Goal: Task Accomplishment & Management: Manage account settings

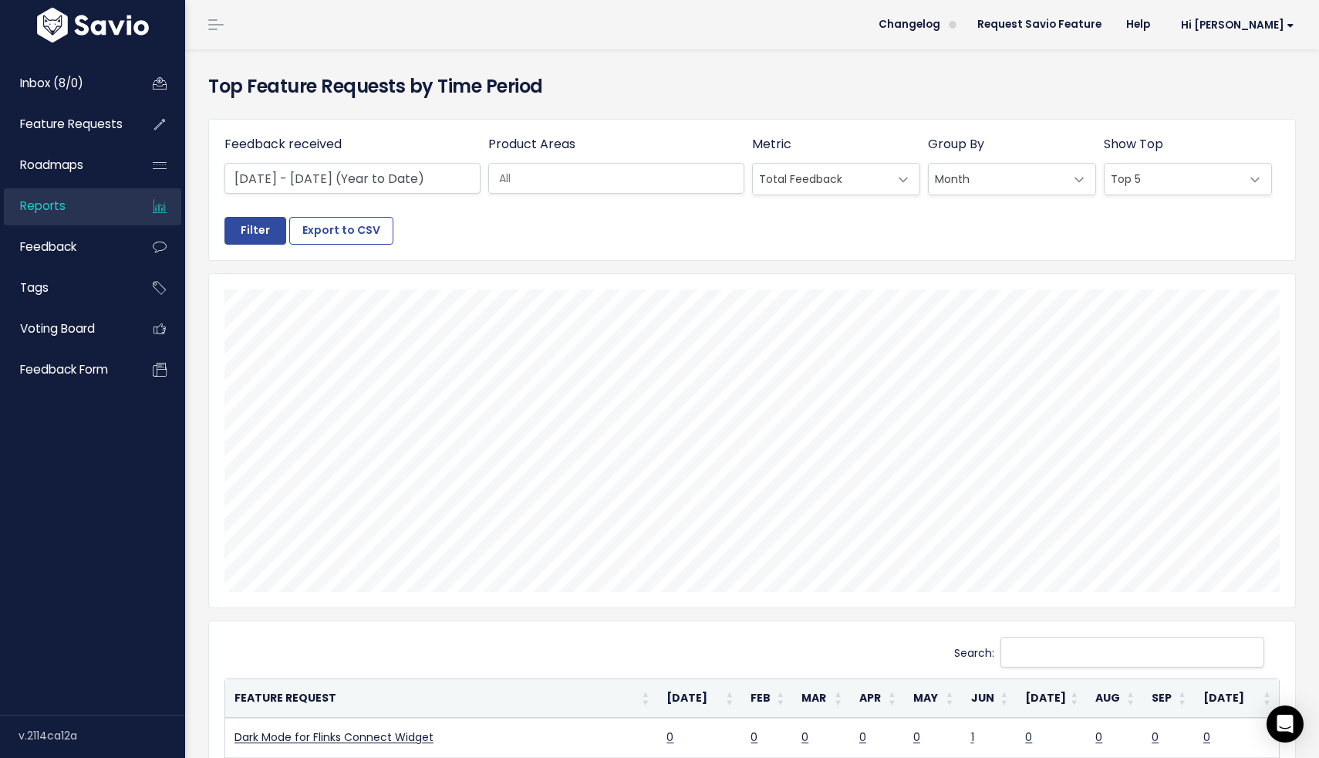
select select
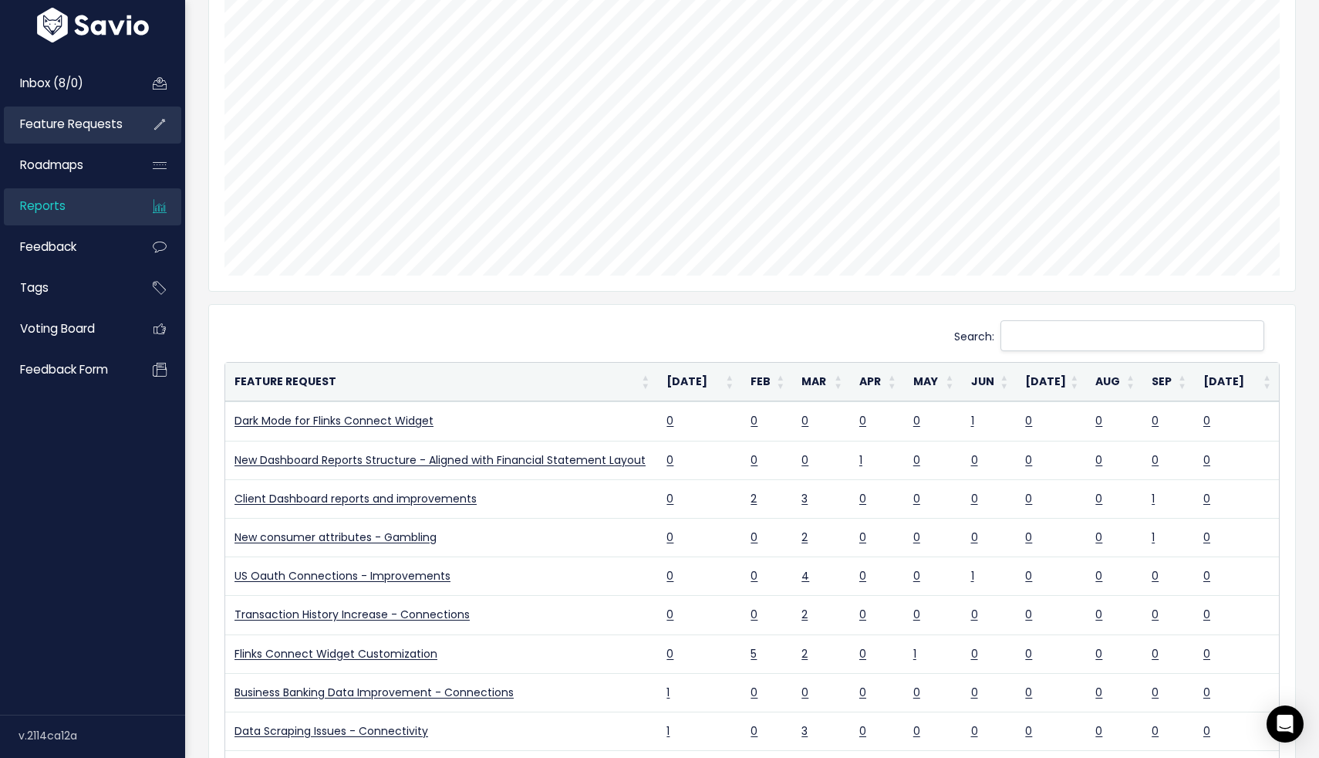
click at [74, 129] on span "Feature Requests" at bounding box center [71, 124] width 103 height 16
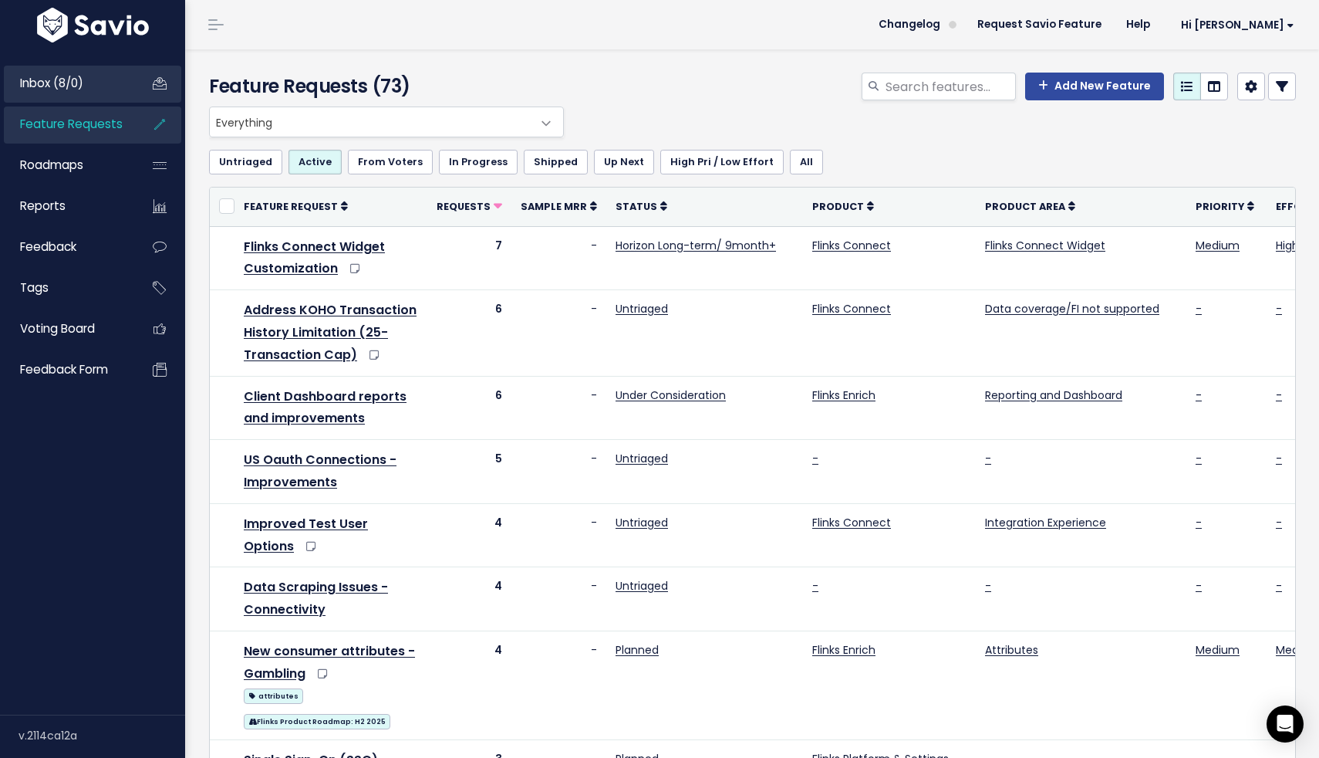
click at [54, 83] on span "Inbox (8/0)" at bounding box center [51, 83] width 63 height 16
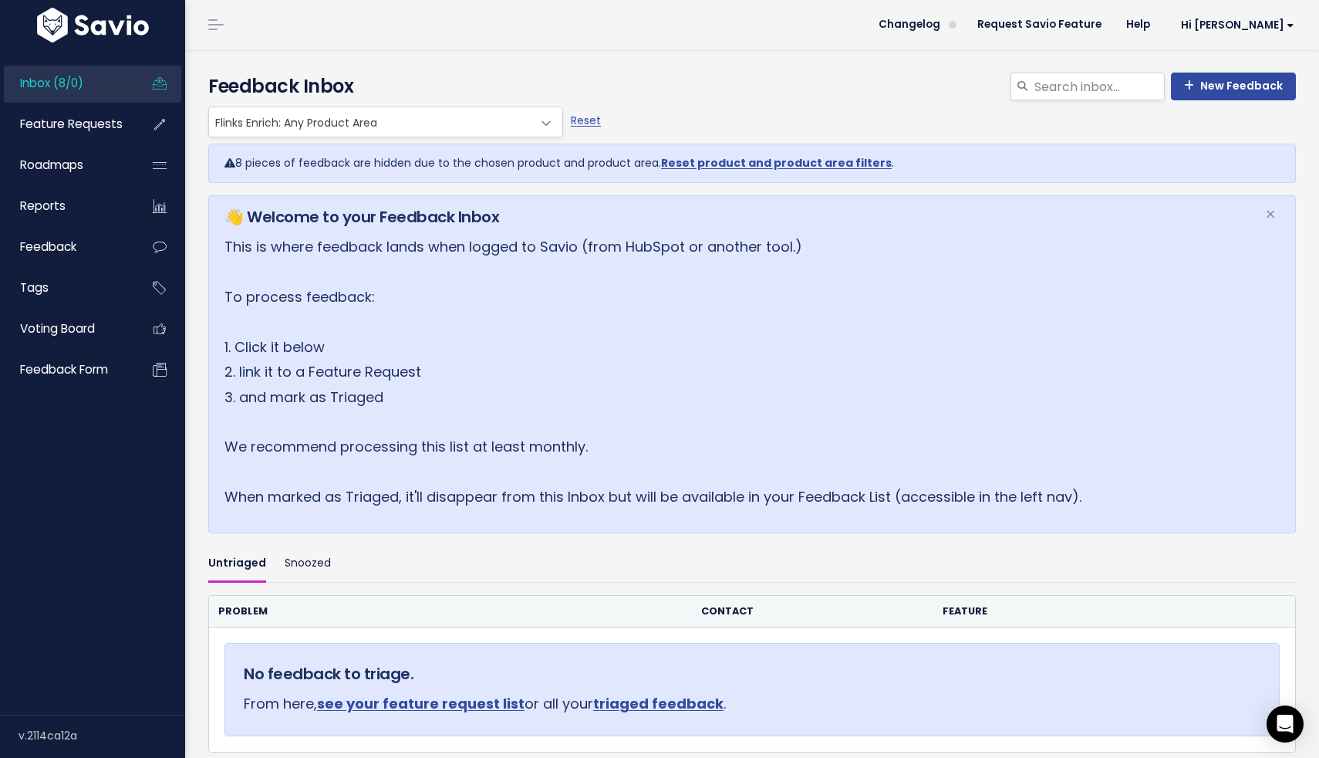
click at [63, 84] on span "Inbox (8/0)" at bounding box center [51, 83] width 63 height 16
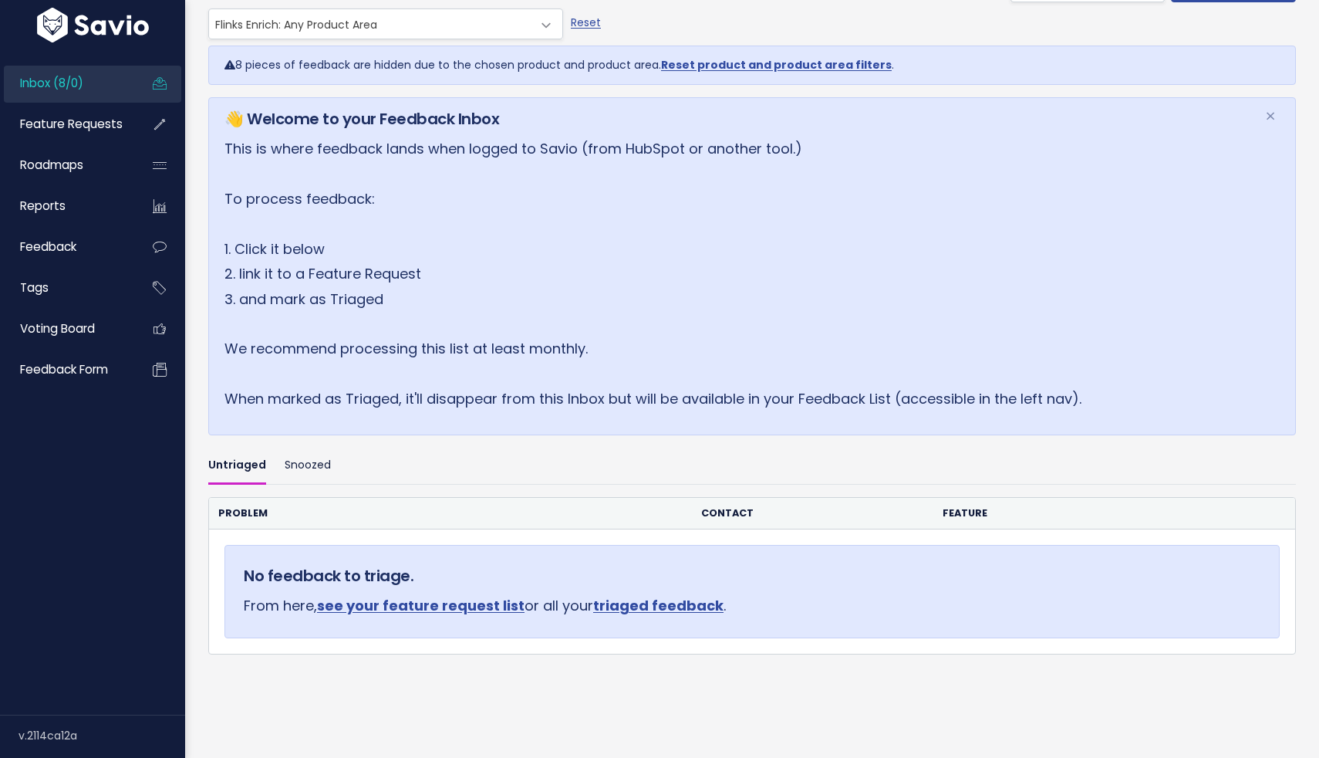
scroll to position [143, 0]
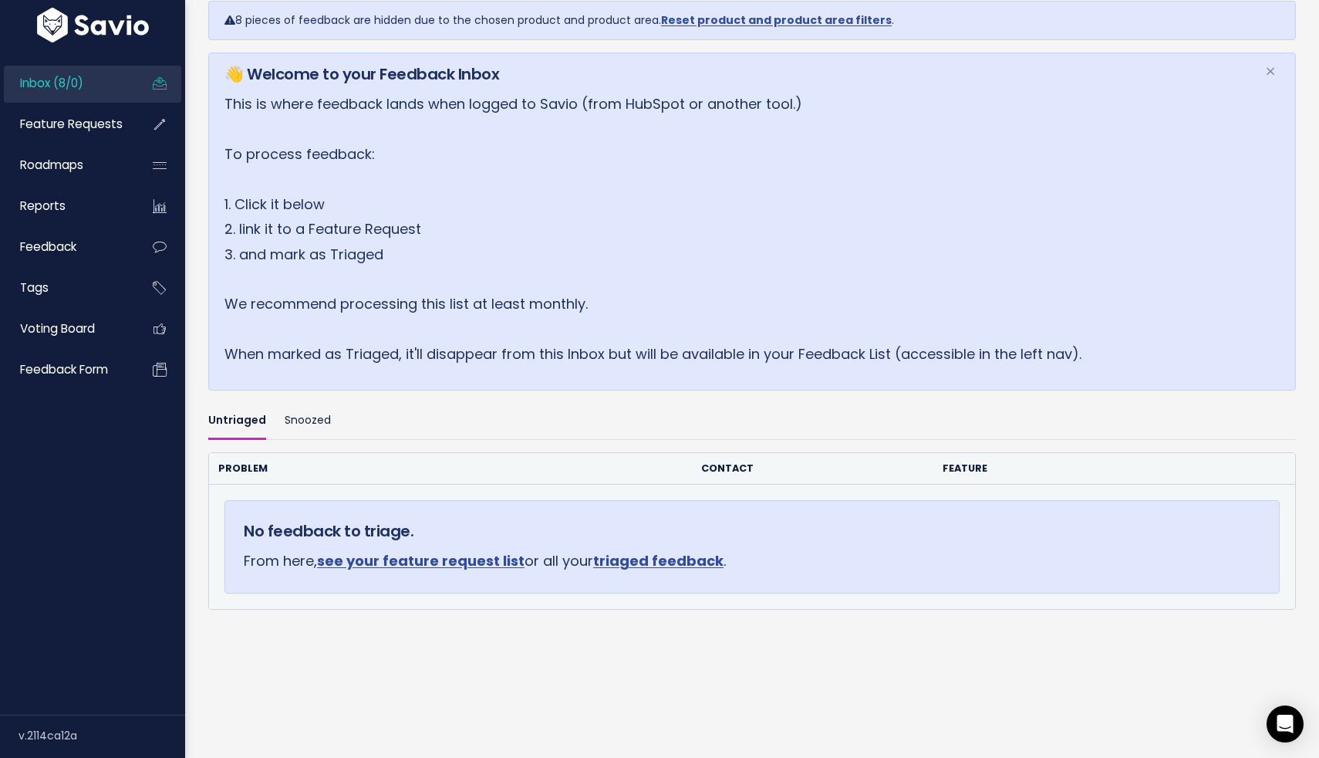
click at [471, 562] on link "see your feature request list" at bounding box center [421, 560] width 208 height 19
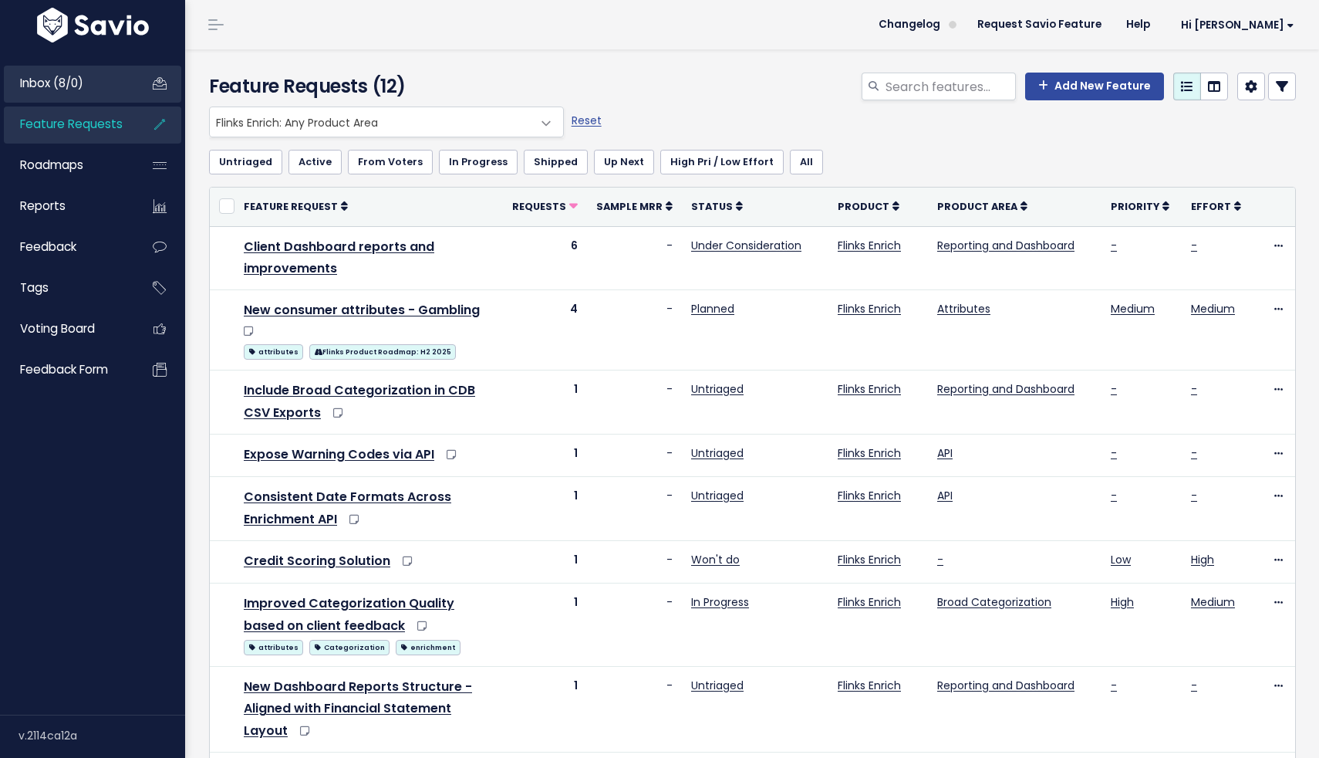
click at [59, 85] on span "Inbox (8/0)" at bounding box center [51, 83] width 63 height 16
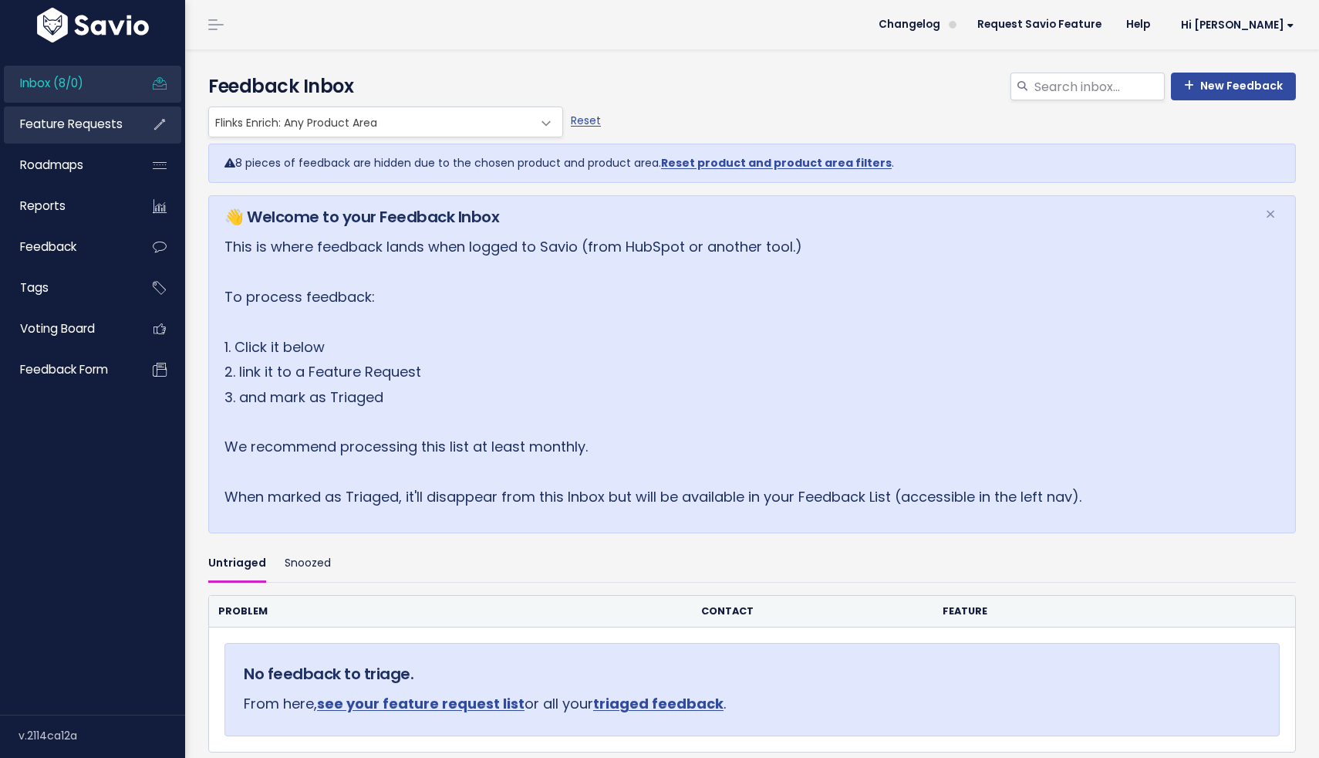
click at [103, 129] on span "Feature Requests" at bounding box center [71, 124] width 103 height 16
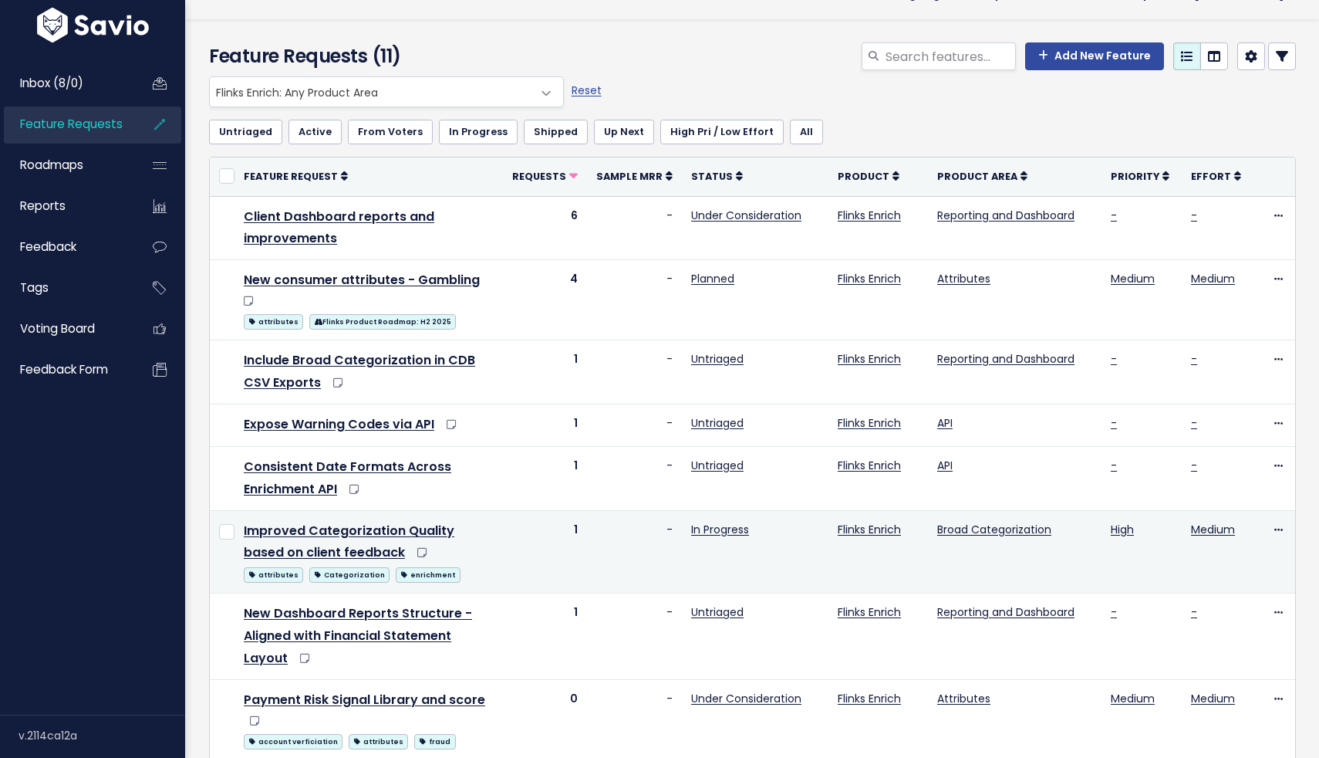
scroll to position [21, 0]
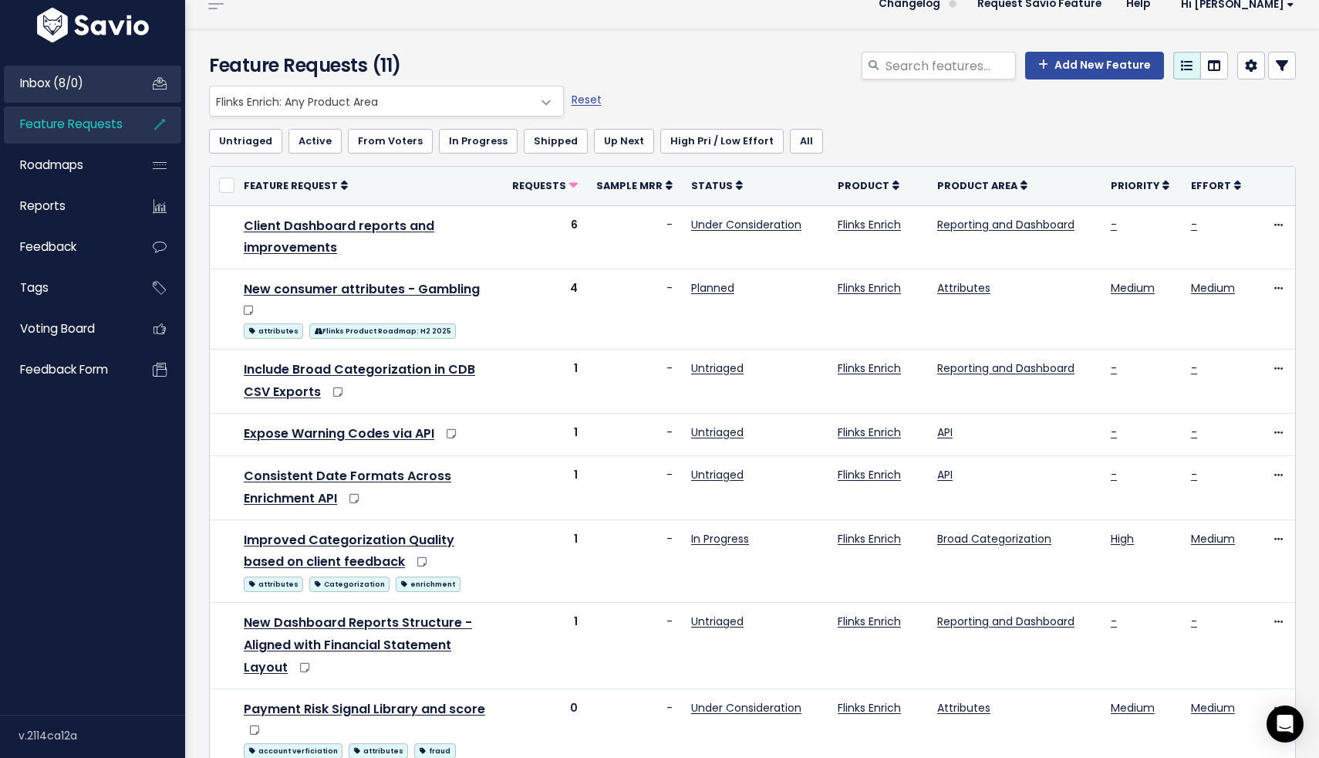
click at [46, 84] on span "Inbox (8/0)" at bounding box center [51, 83] width 63 height 16
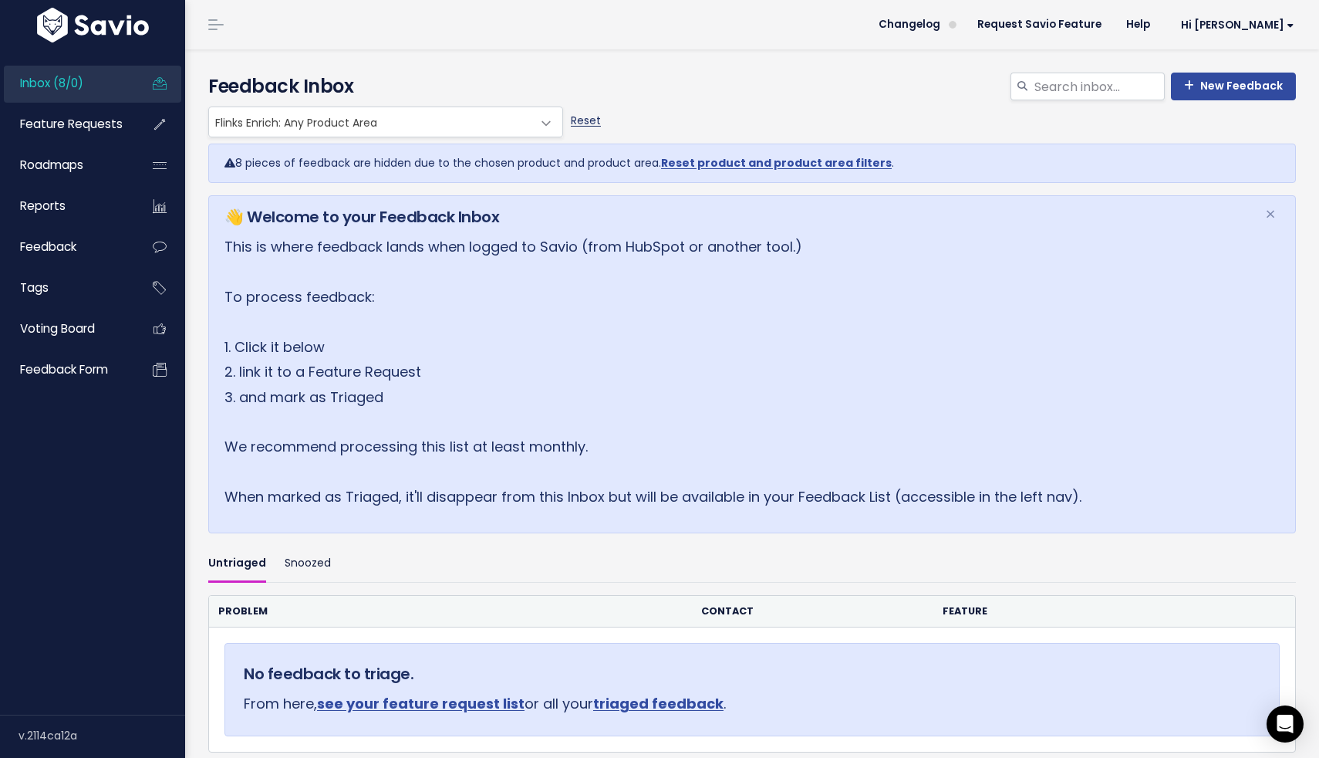
click at [583, 123] on link "Reset" at bounding box center [586, 120] width 30 height 15
select select ":"
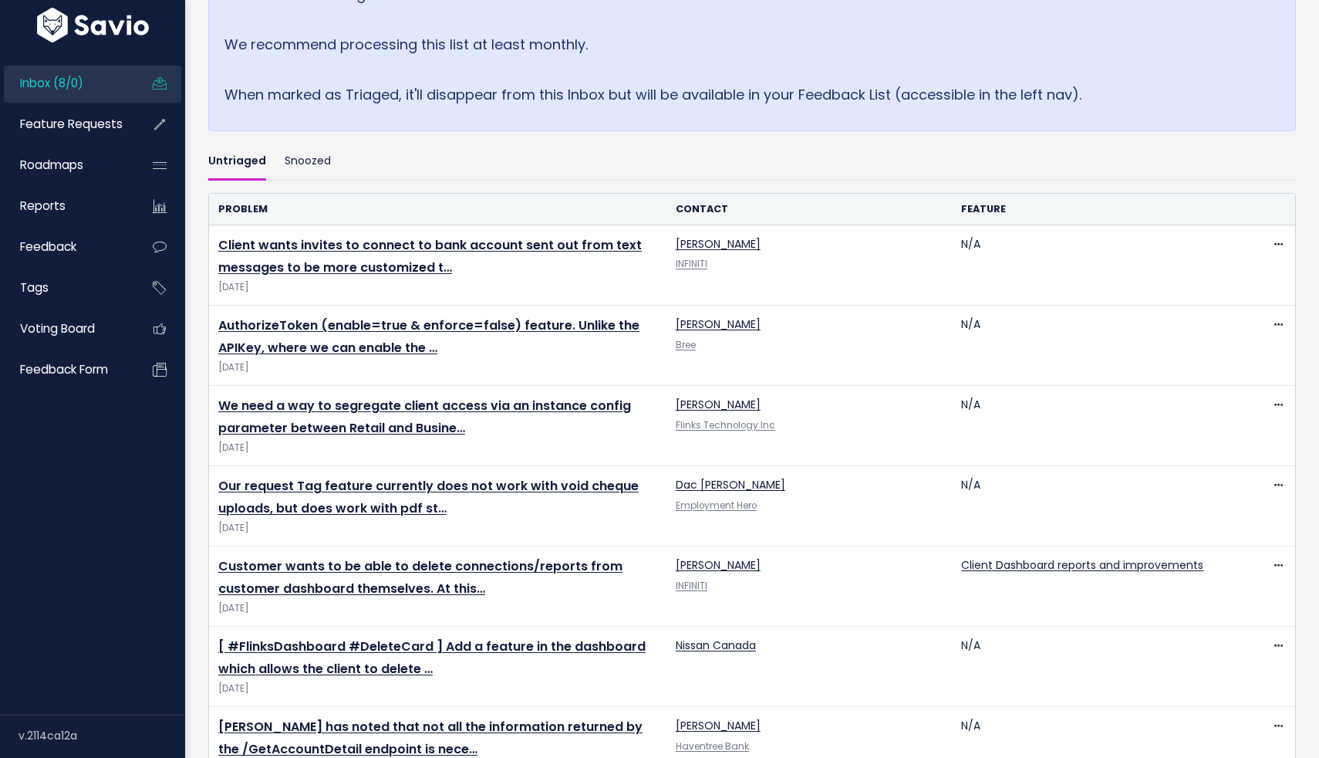
scroll to position [346, 0]
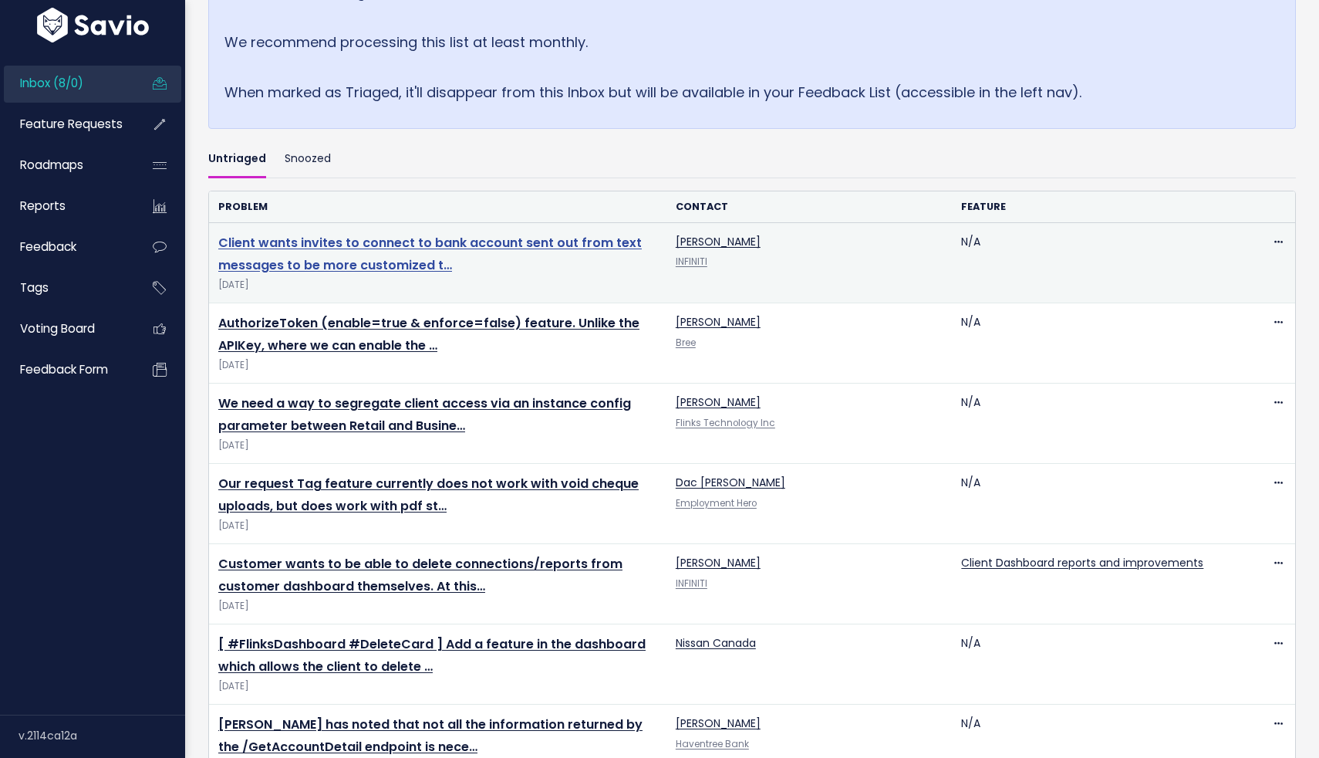
click at [500, 248] on link "Client wants invites to connect to bank account sent out from text messages to …" at bounding box center [430, 254] width 424 height 40
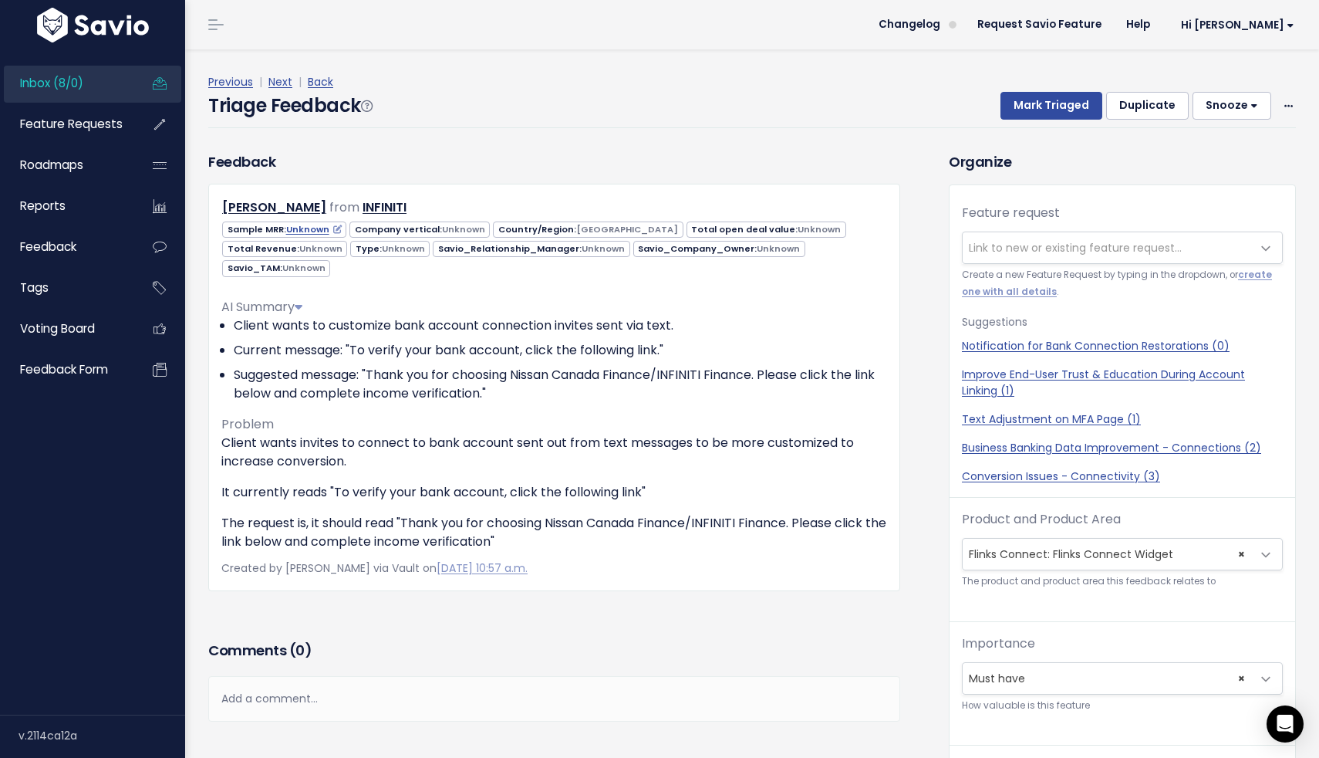
click at [101, 86] on link "Inbox (8/0)" at bounding box center [66, 83] width 124 height 35
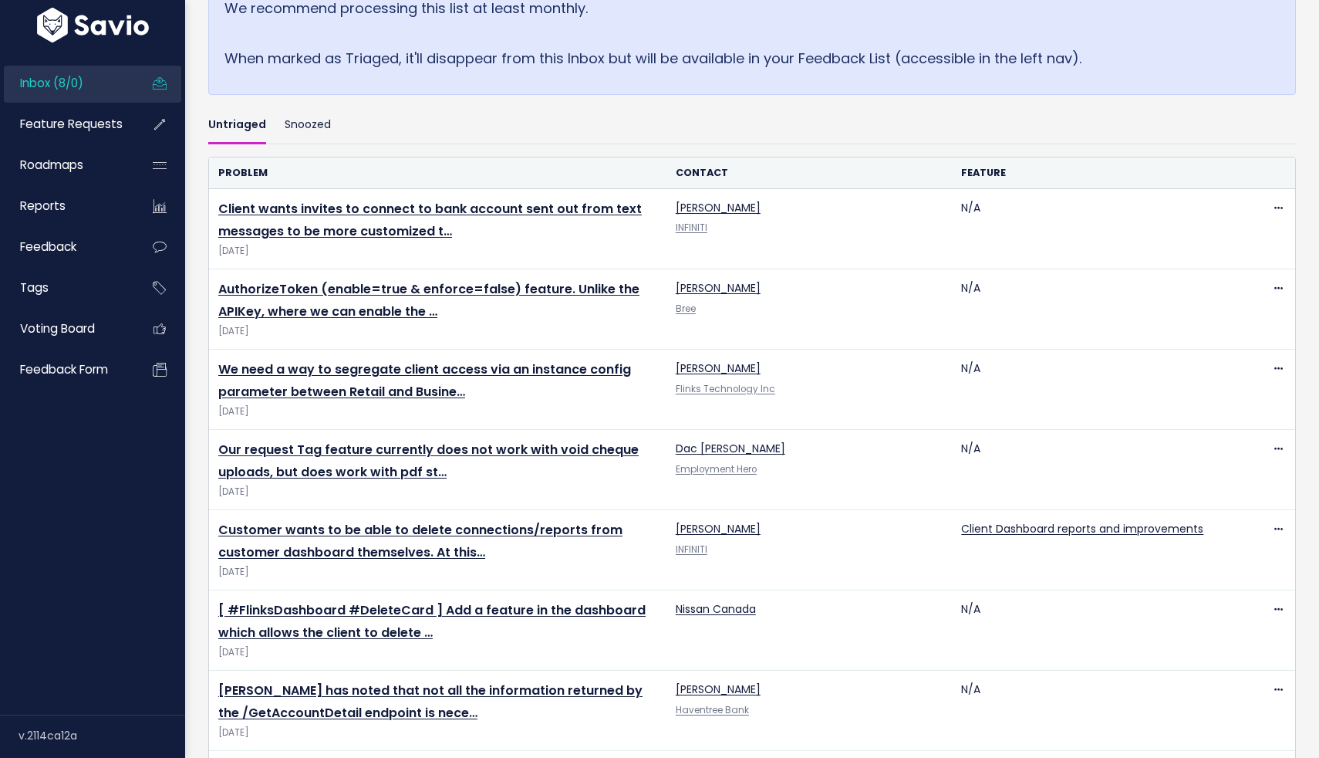
scroll to position [383, 0]
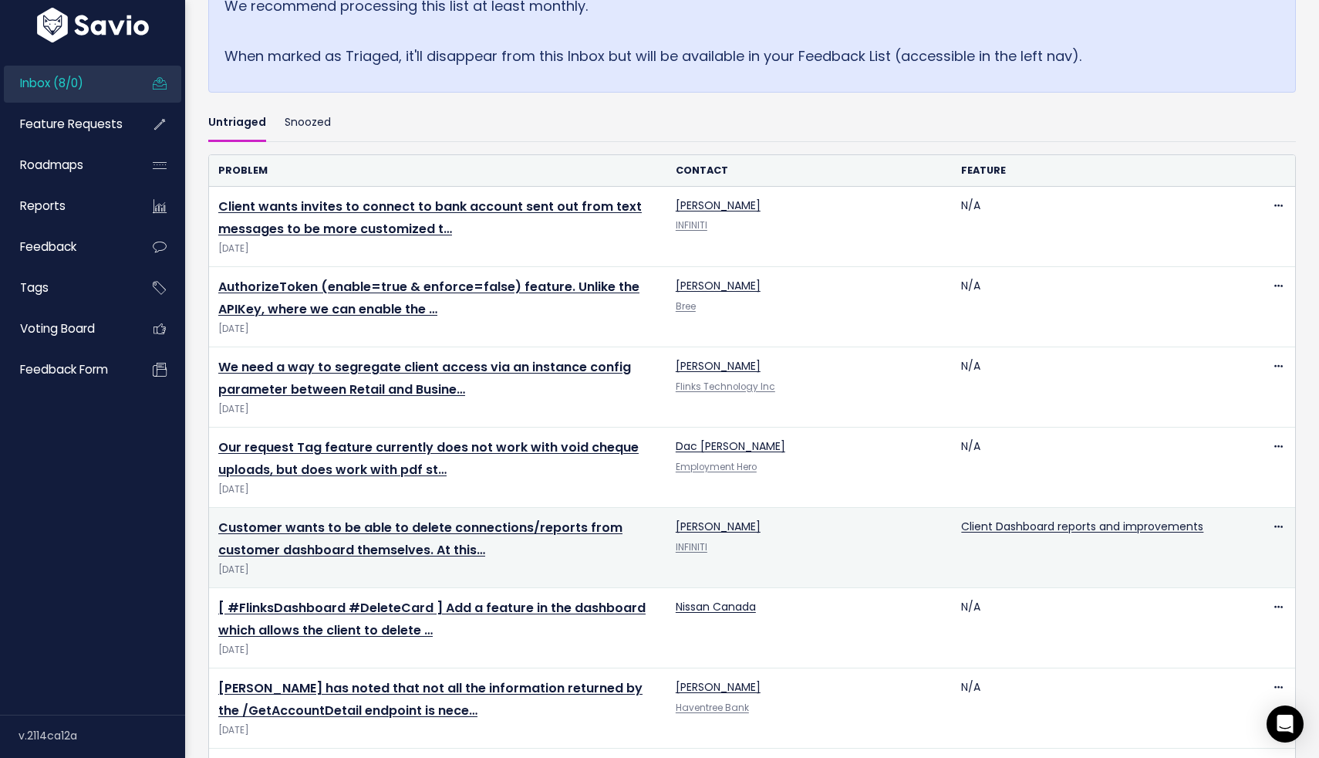
click at [407, 541] on td "Customer wants to be able to delete connections/reports from customer dashboard…" at bounding box center [437, 548] width 457 height 80
click at [430, 526] on link "Customer wants to be able to delete connections/reports from customer dashboard…" at bounding box center [420, 538] width 404 height 40
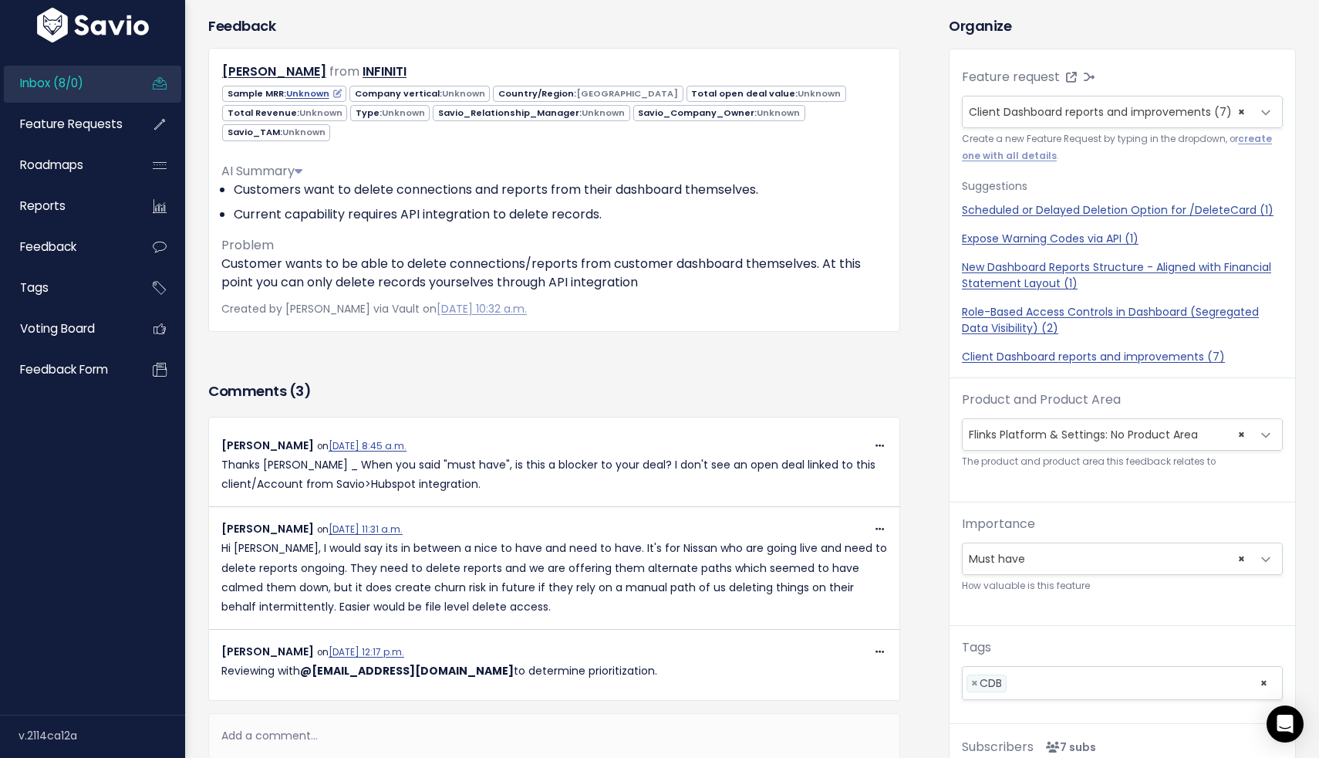
scroll to position [121, 0]
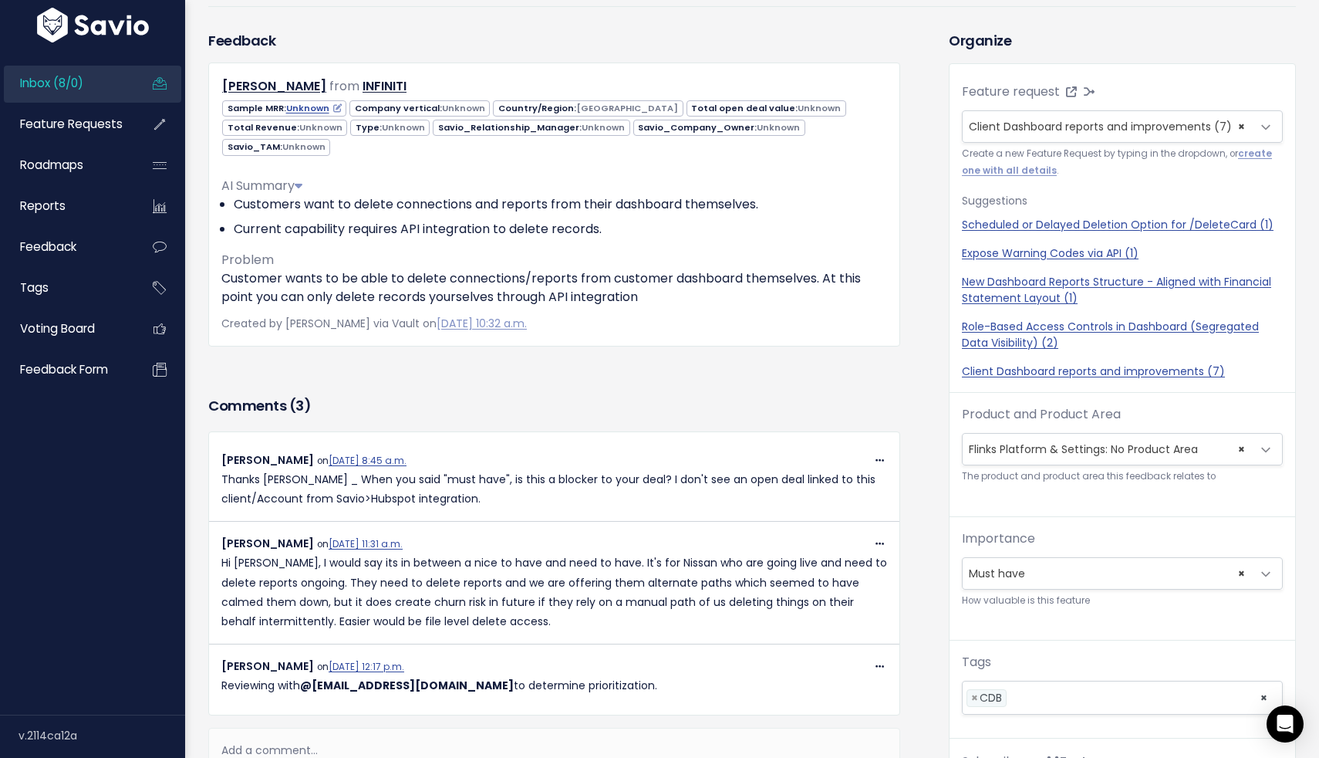
click at [67, 83] on span "Inbox (8/0)" at bounding box center [51, 83] width 63 height 16
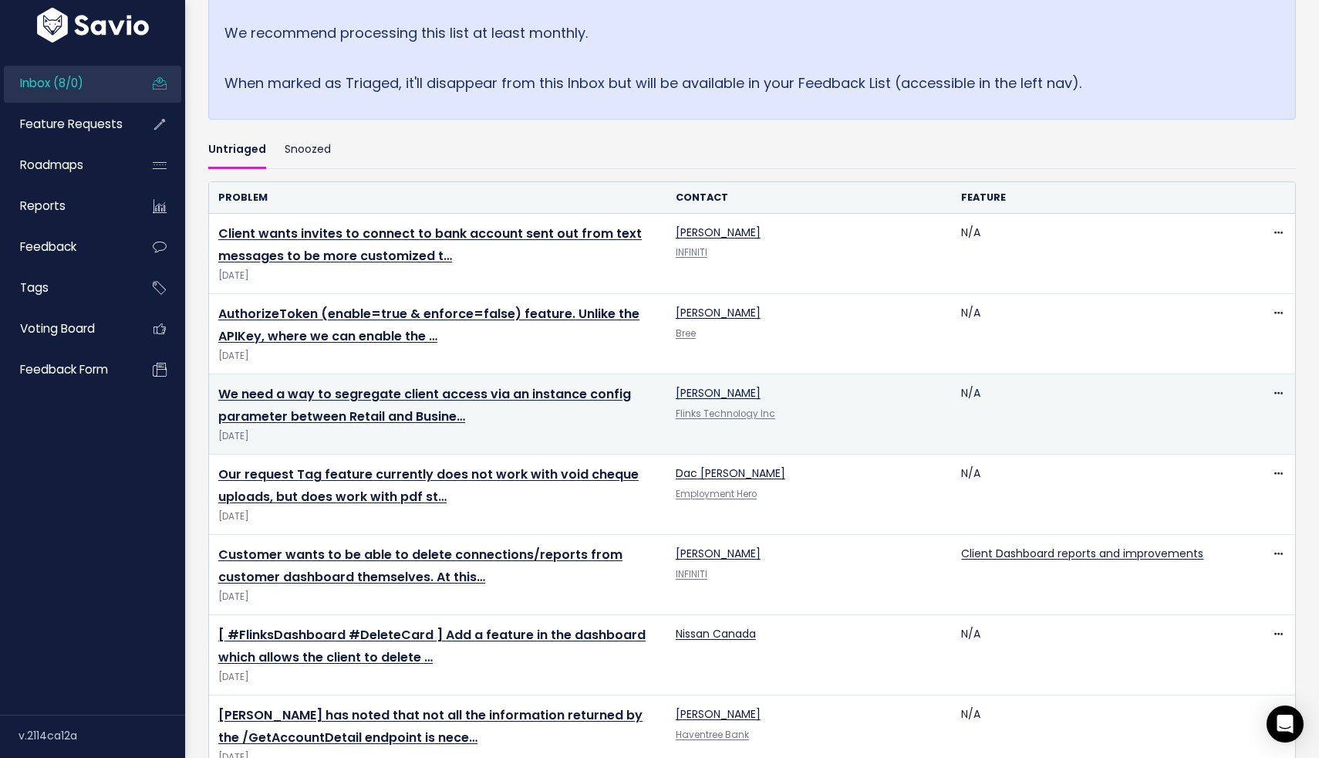
scroll to position [356, 0]
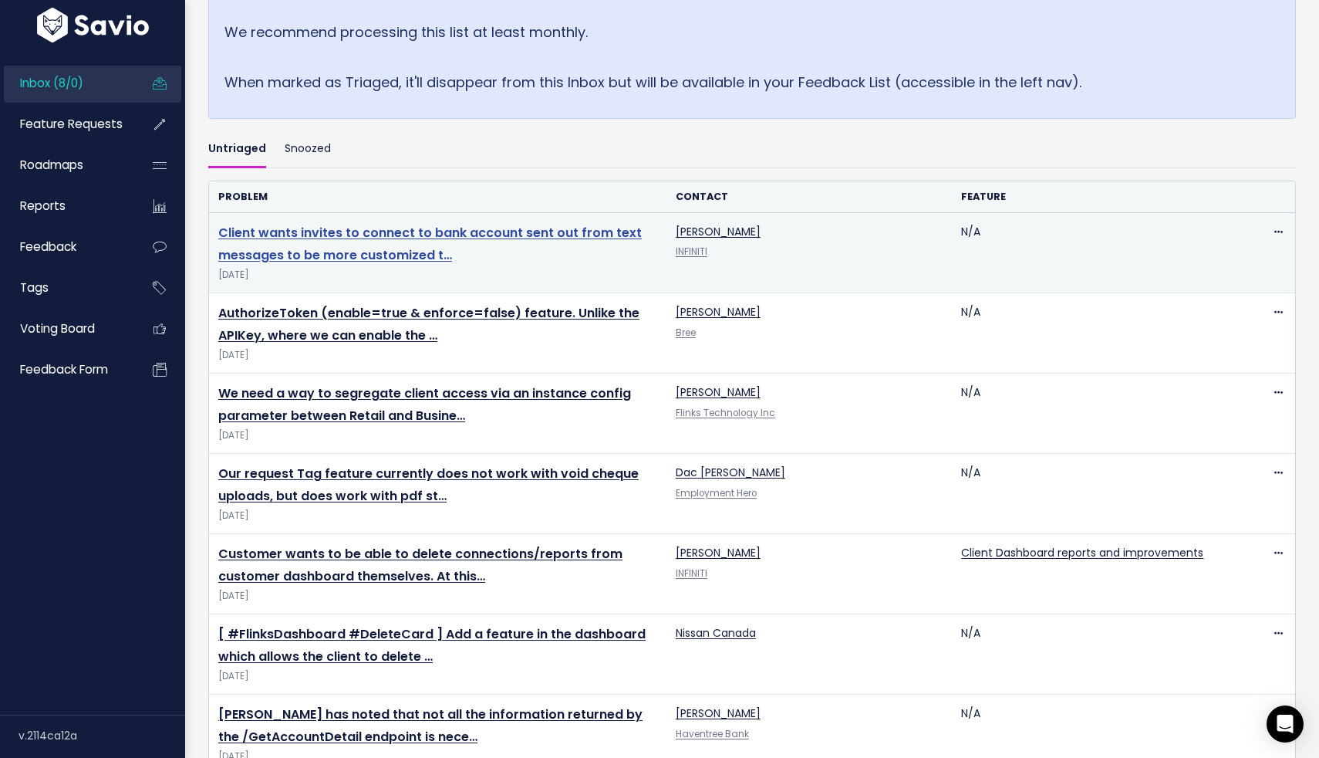
click at [528, 239] on link "Client wants invites to connect to bank account sent out from text messages to …" at bounding box center [430, 244] width 424 height 40
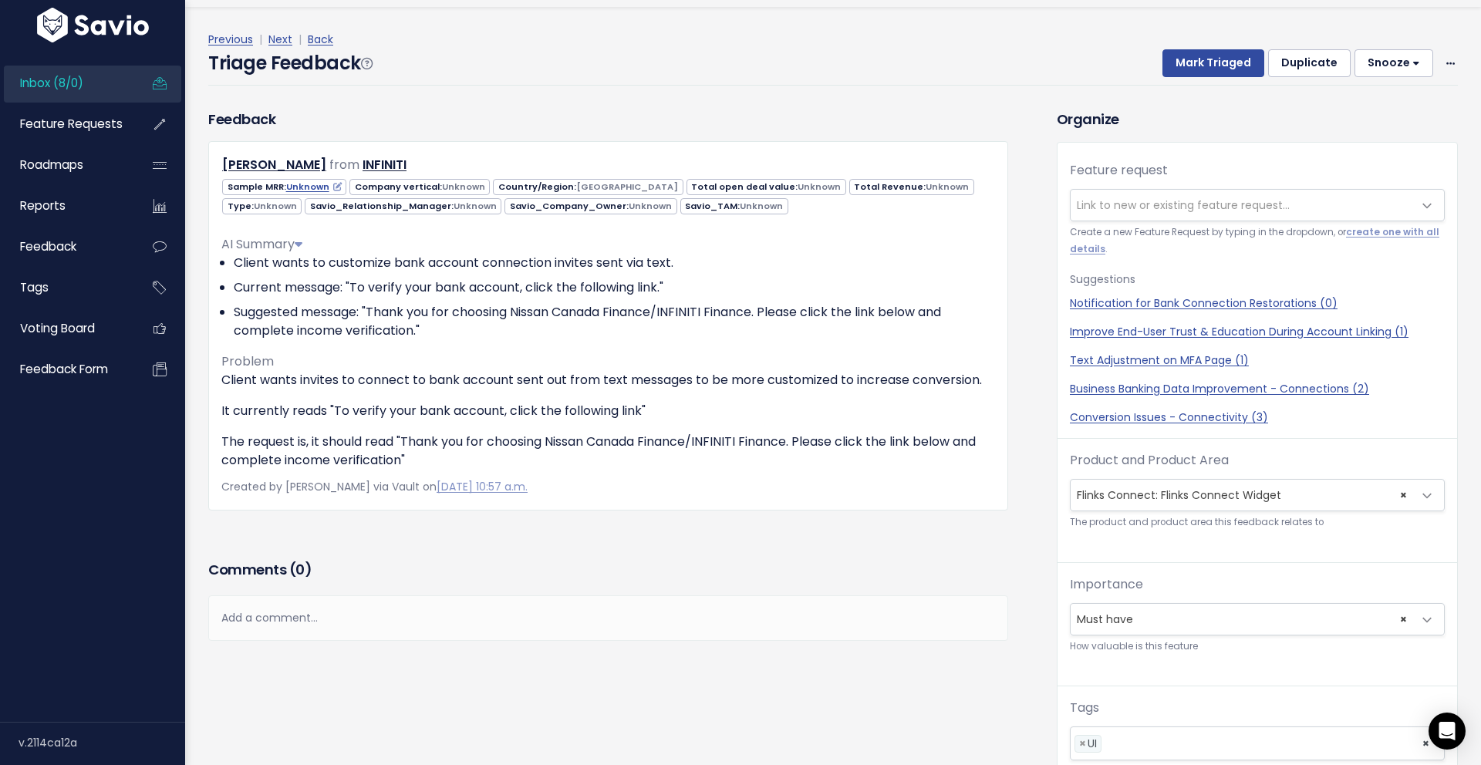
scroll to position [42, 0]
